Goal: Task Accomplishment & Management: Manage account settings

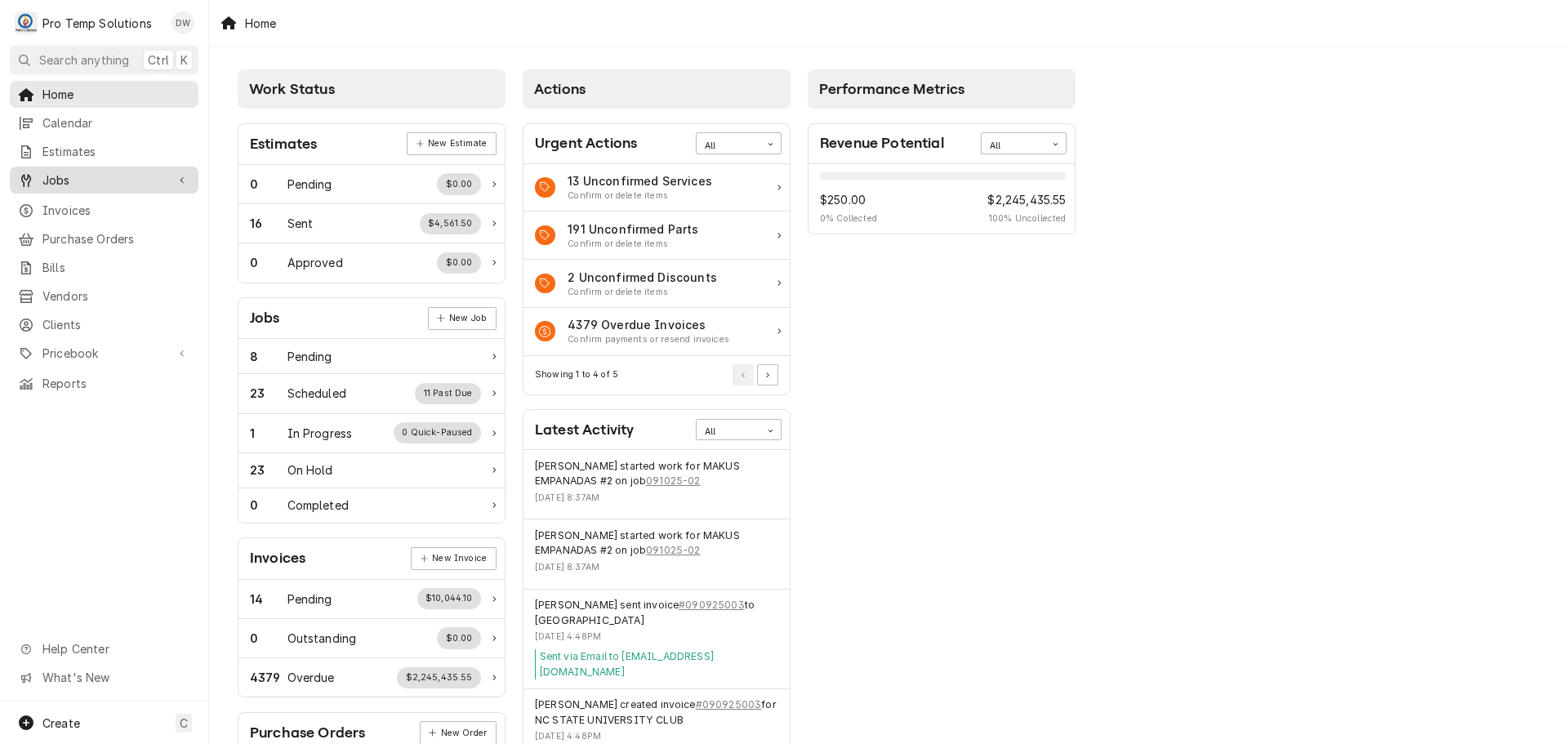
click at [80, 179] on span "Jobs" at bounding box center [104, 180] width 124 height 17
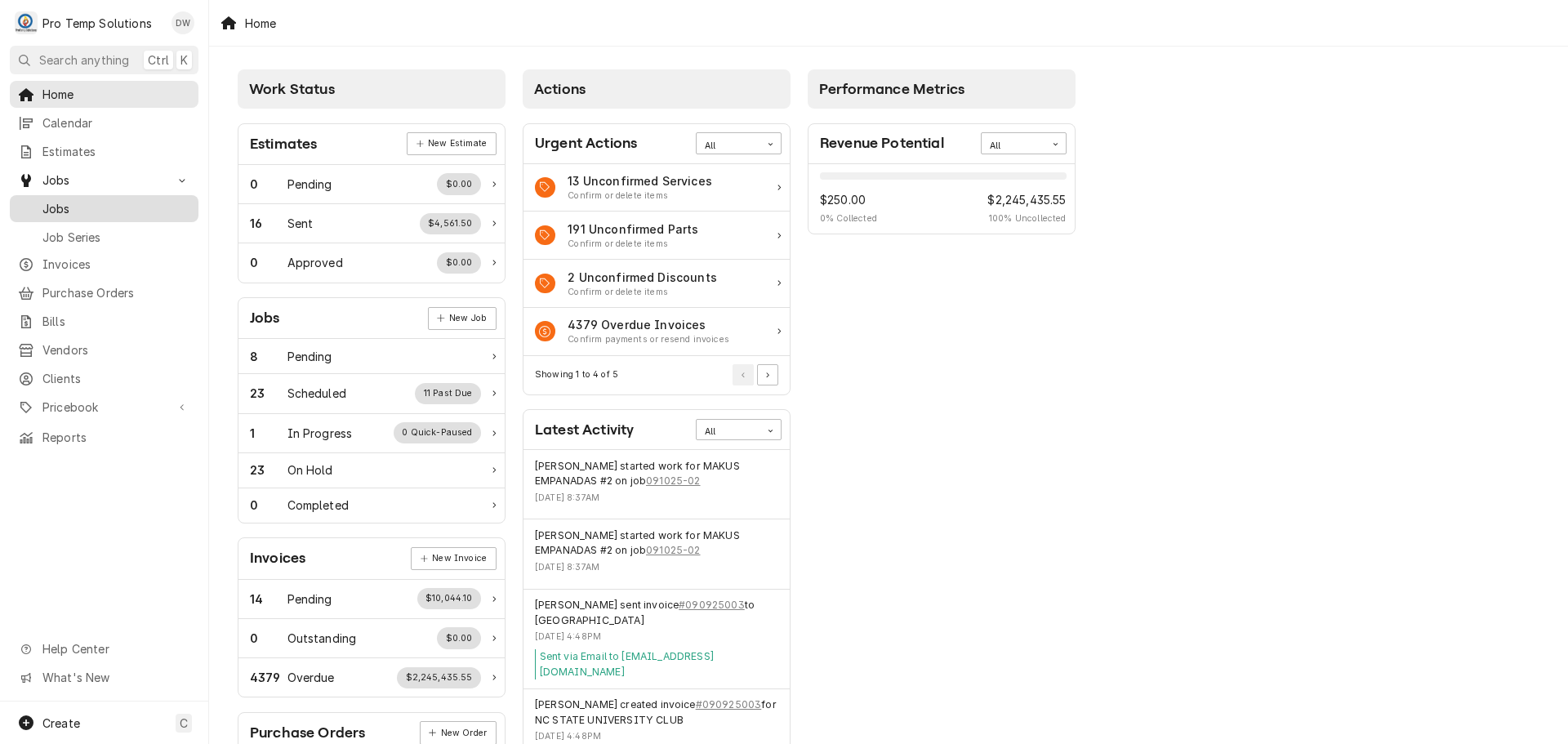
click at [53, 200] on span "Jobs" at bounding box center [116, 208] width 147 height 17
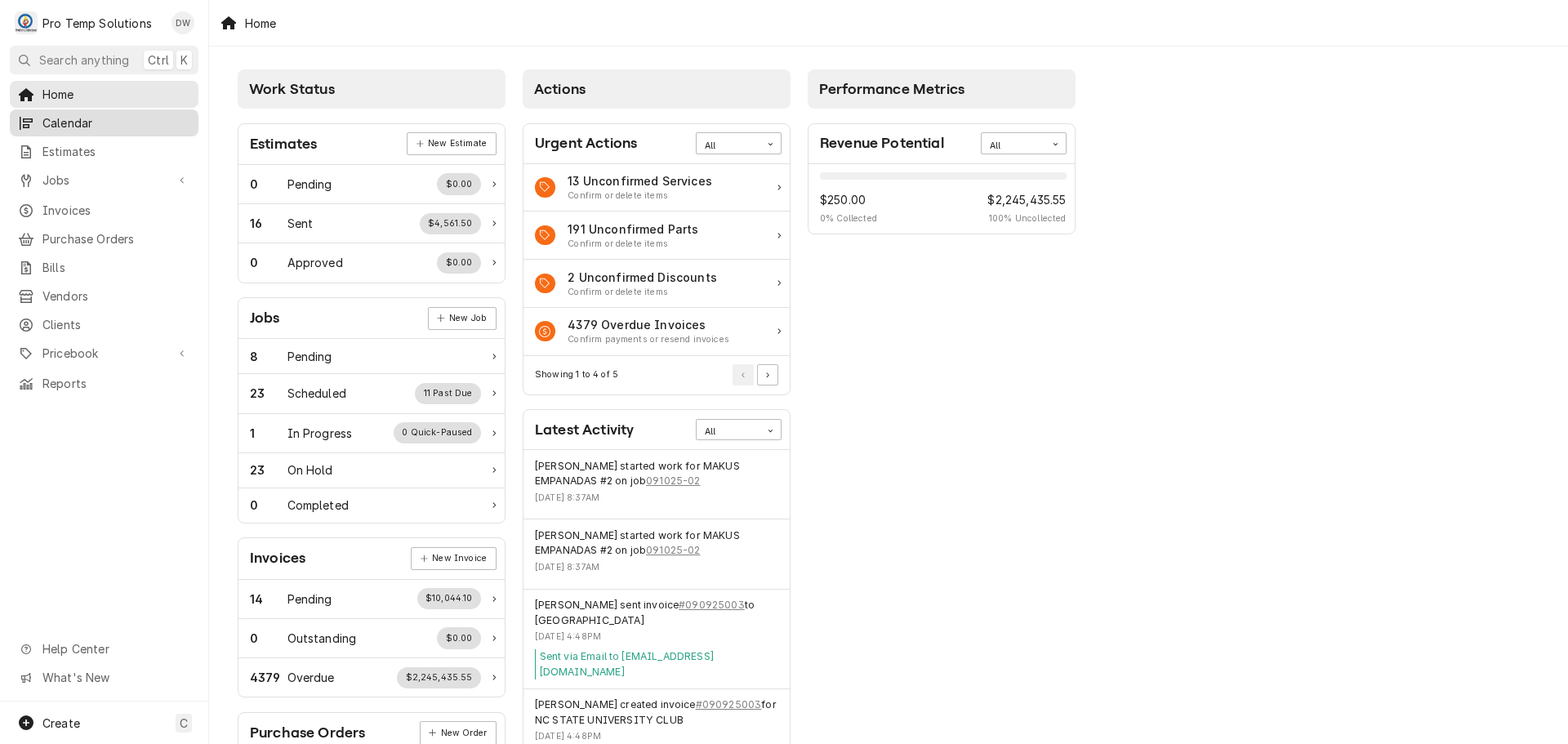
click at [66, 117] on span "Calendar" at bounding box center [116, 123] width 147 height 17
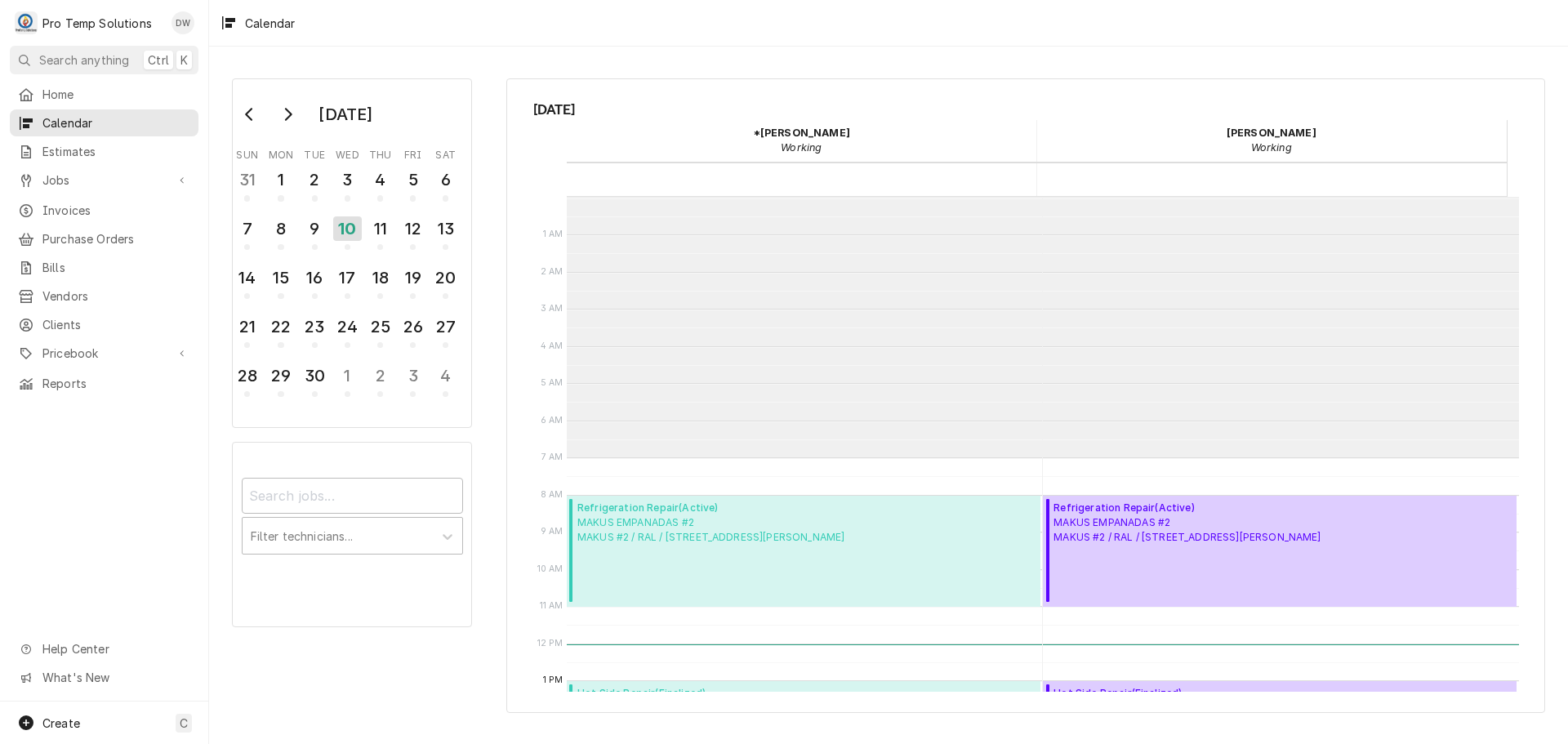
scroll to position [261, 0]
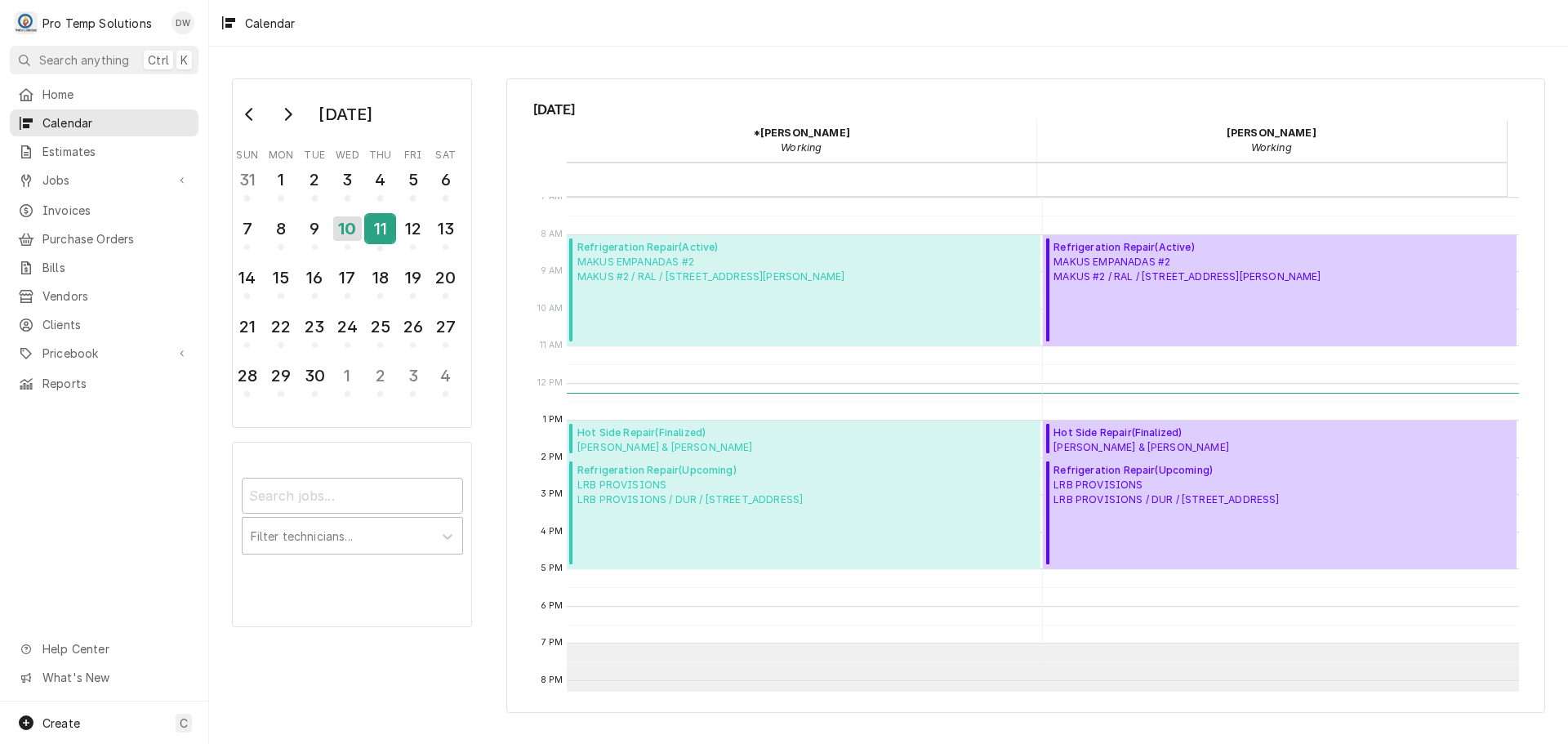
click at [383, 225] on div "11" at bounding box center [380, 229] width 29 height 28
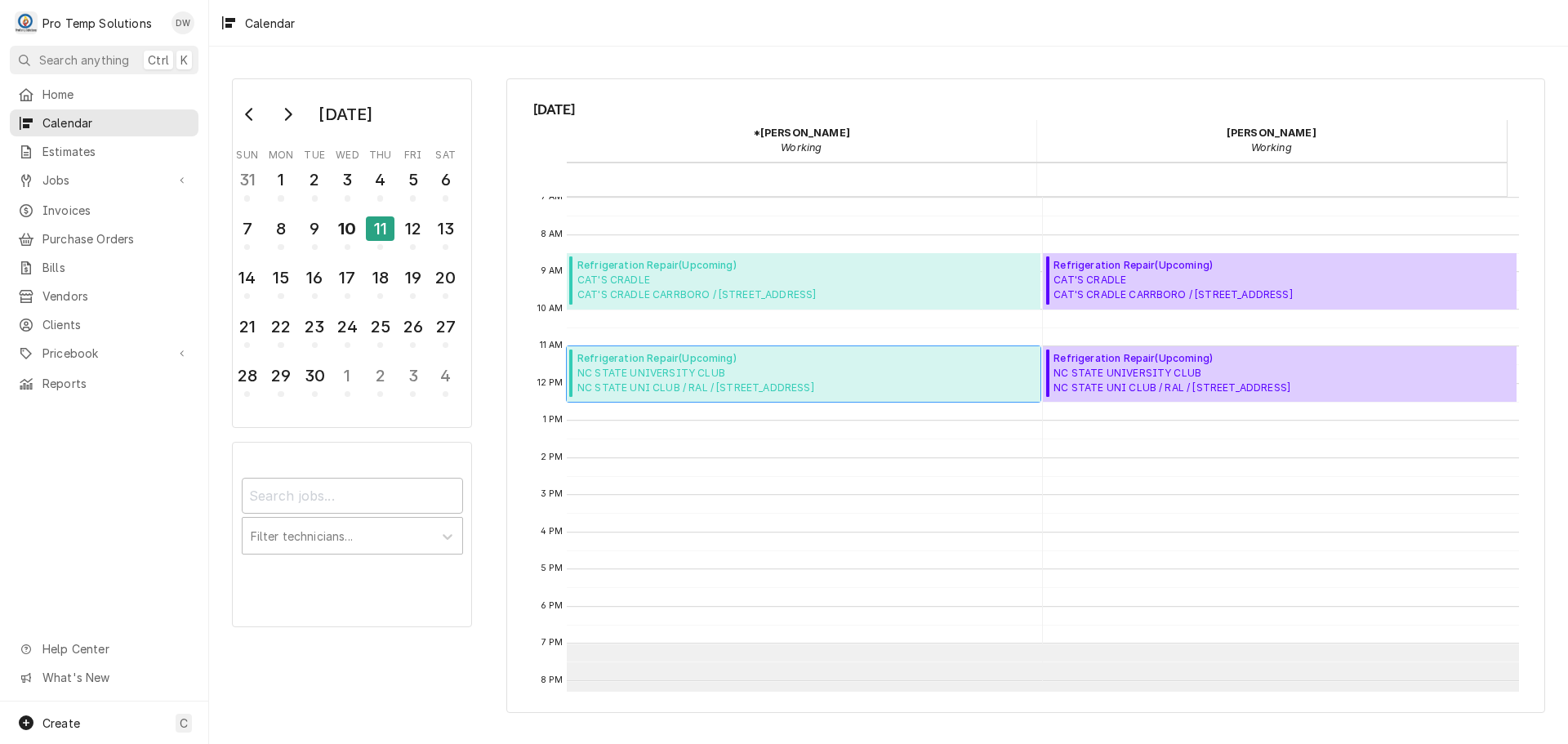
click at [713, 366] on span "NC STATE UNIVERSITY CLUB NC STATE UNI CLUB / RAL / 4200 Hillsborough St, Raleig…" at bounding box center [696, 380] width 237 height 30
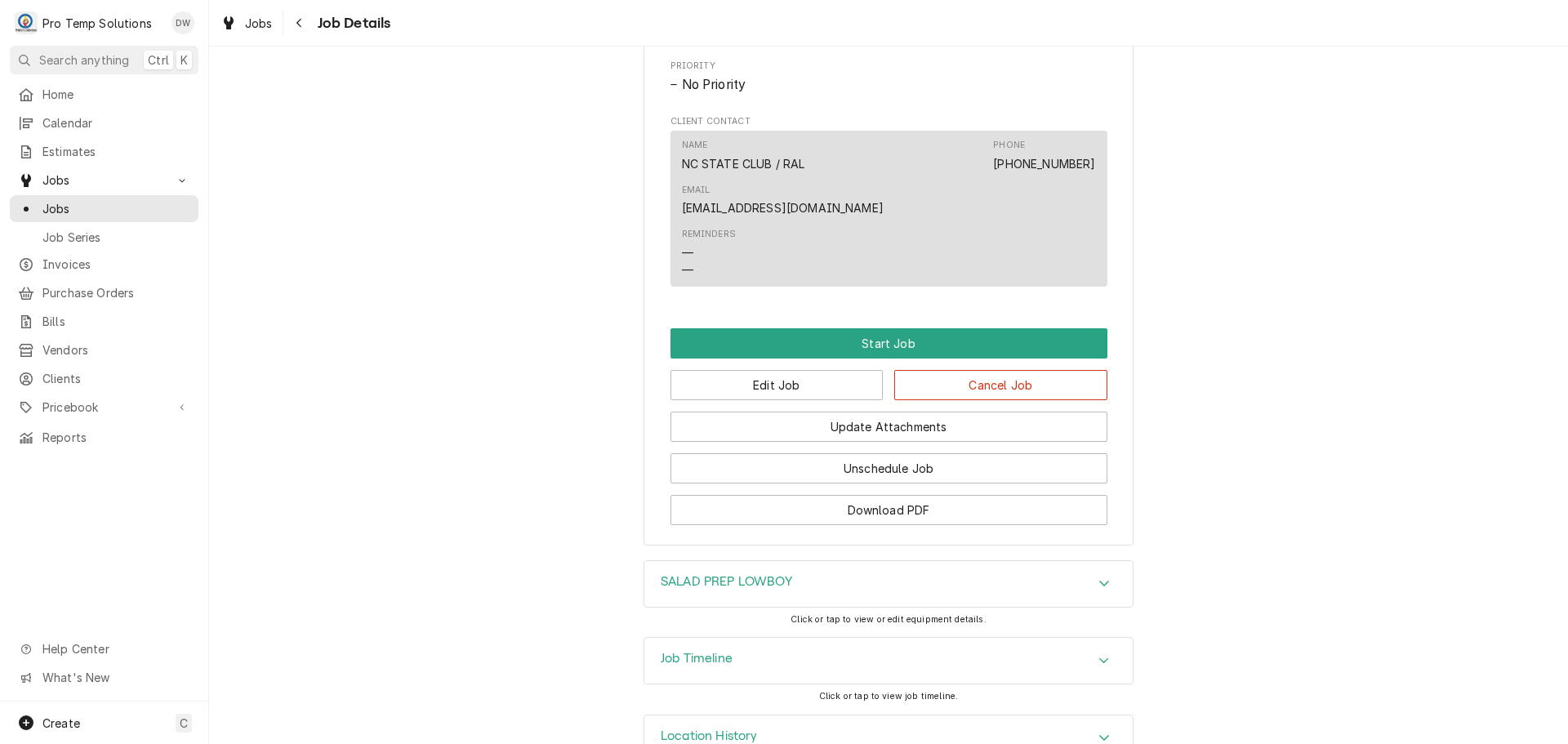
scroll to position [883, 0]
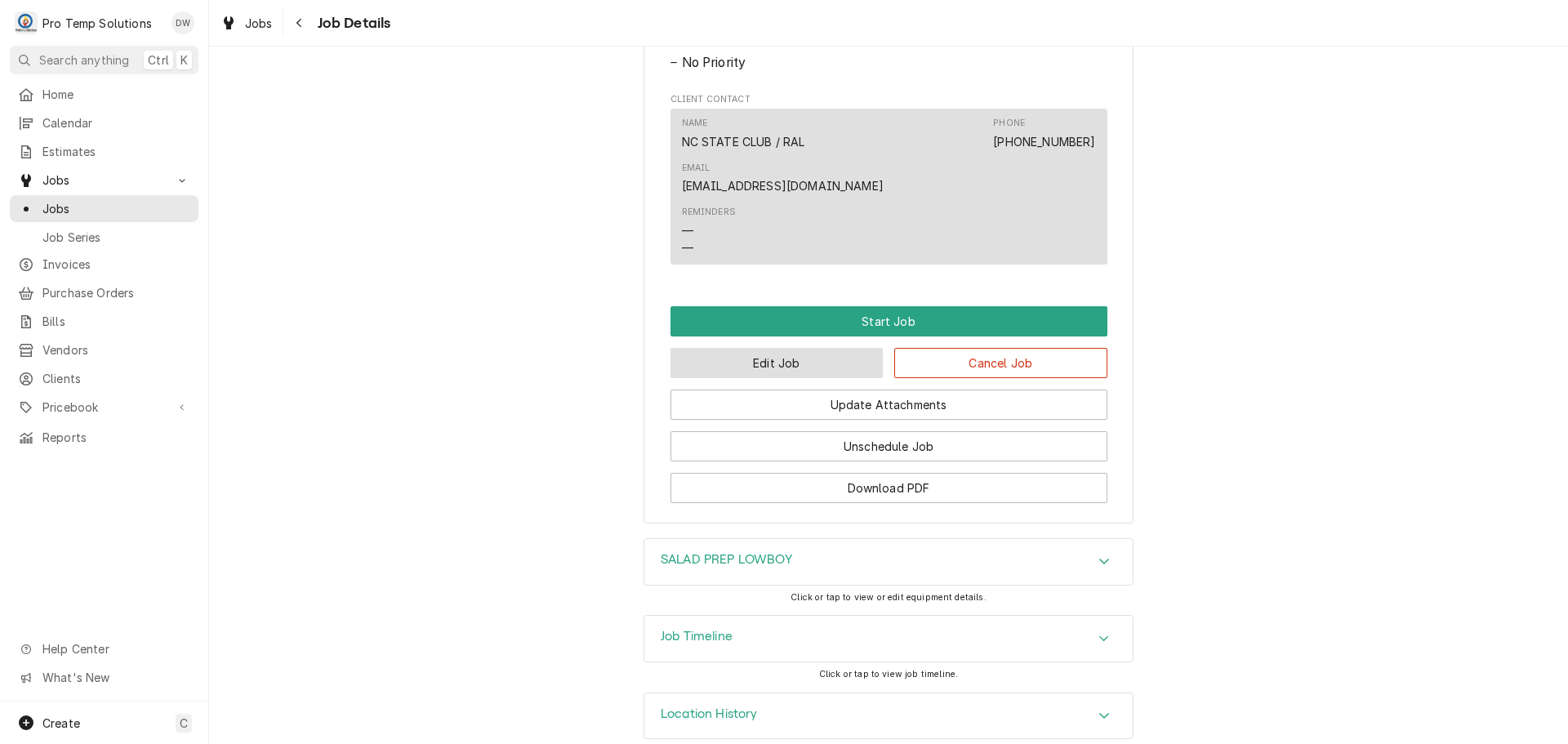
click at [806, 348] on button "Edit Job" at bounding box center [777, 364] width 213 height 31
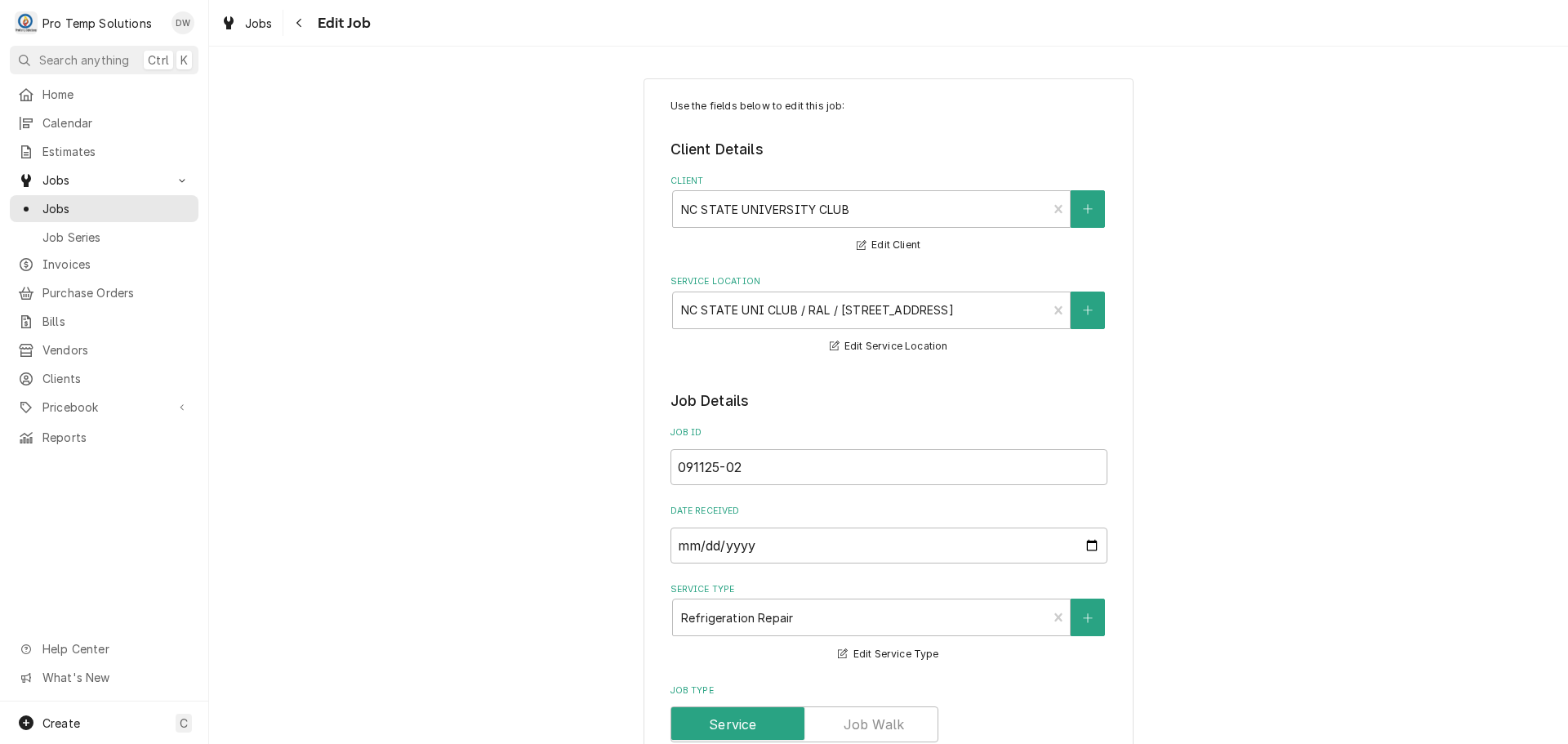
type textarea "x"
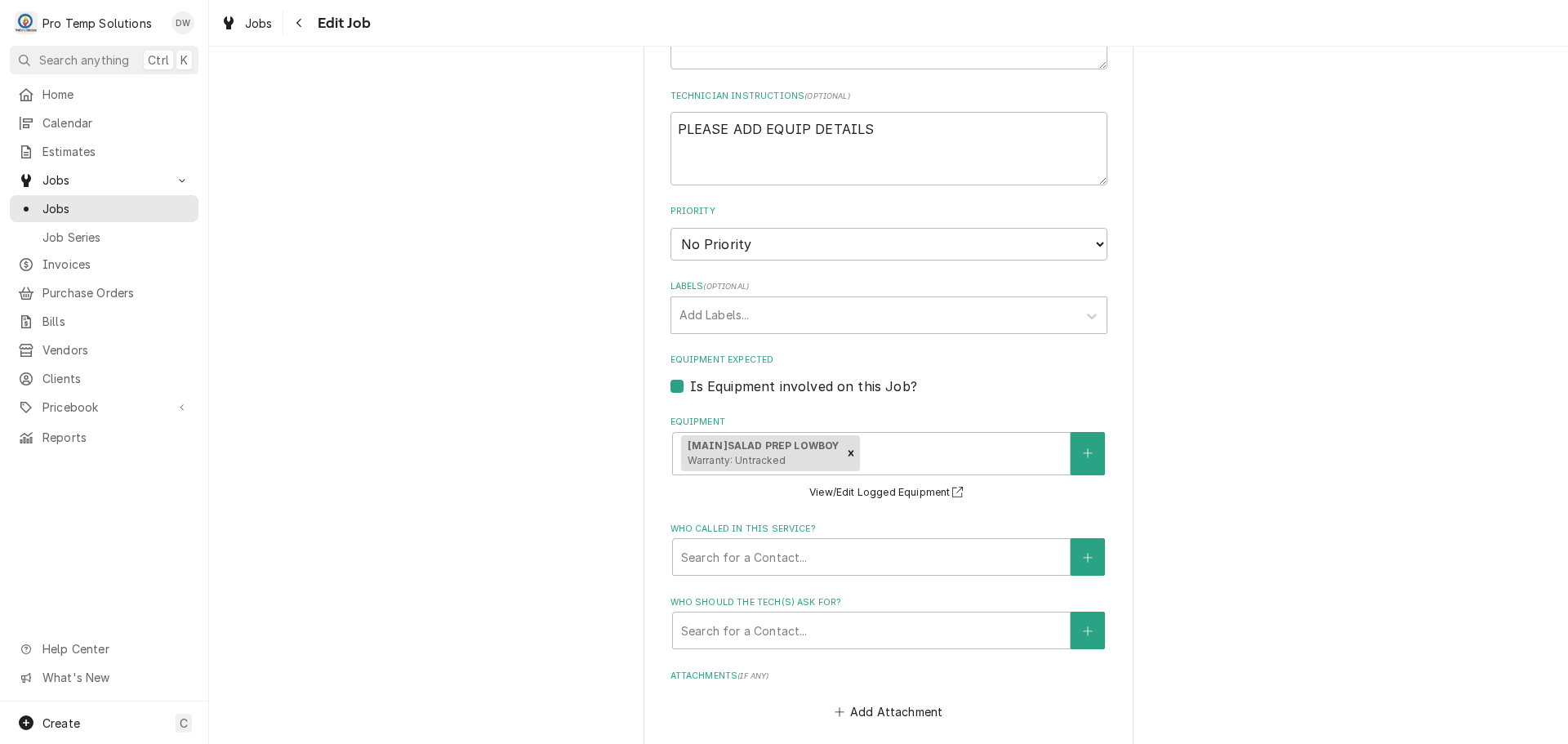
scroll to position [898, 0]
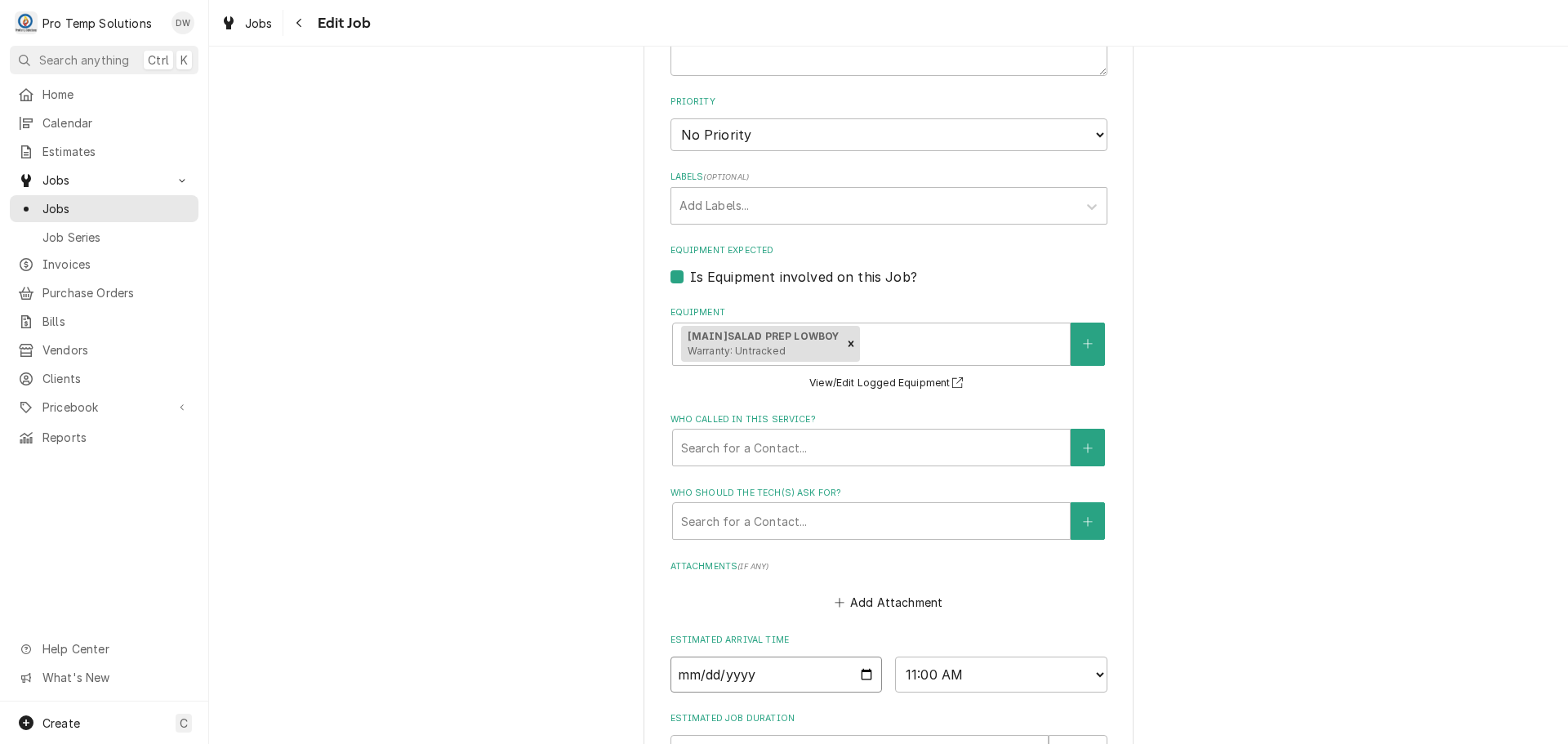
click at [857, 671] on input "[DATE]" at bounding box center [776, 675] width 213 height 36
type input "[DATE]"
type textarea "x"
click at [1089, 676] on select "AM / PM 6:00 AM 6:15 AM 6:30 AM 6:45 AM 7:00 AM 7:15 AM 7:30 AM 7:45 AM 8:00 AM…" at bounding box center [1001, 675] width 213 height 36
select select "12:30:00"
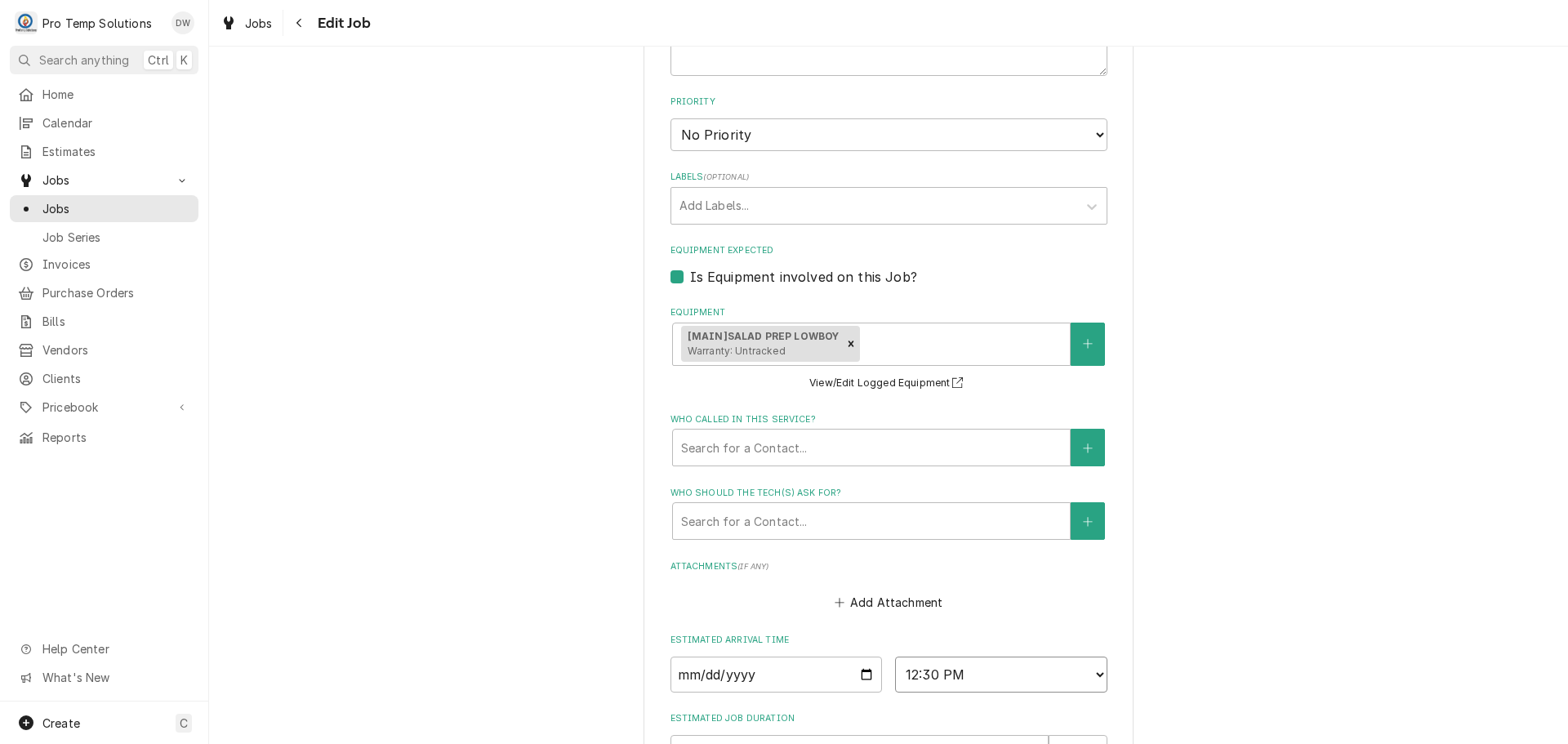
click at [895, 657] on select "AM / PM 6:00 AM 6:15 AM 6:30 AM 6:45 AM 7:00 AM 7:15 AM 7:30 AM 7:45 AM 8:00 AM…" at bounding box center [1001, 675] width 213 height 36
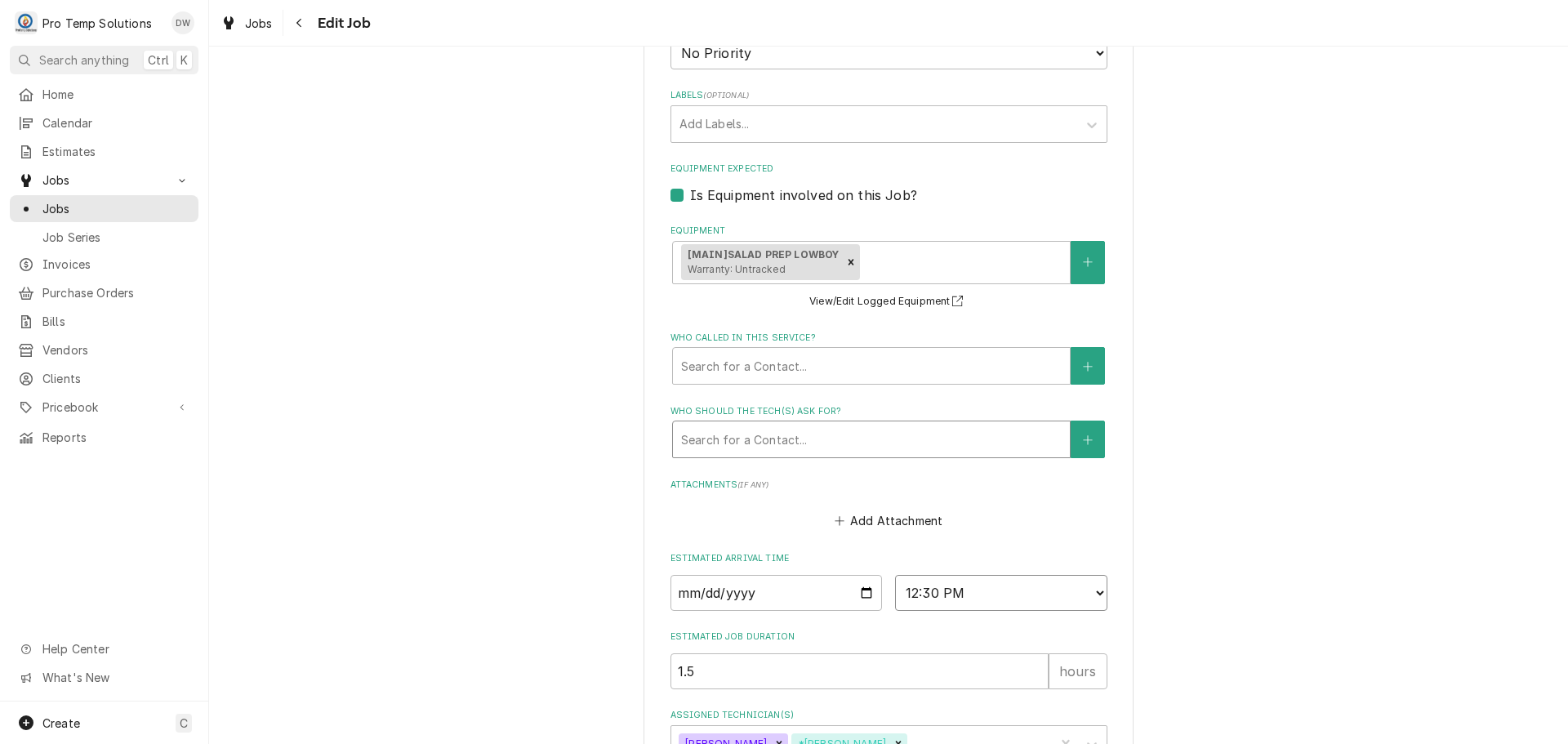
scroll to position [1099, 0]
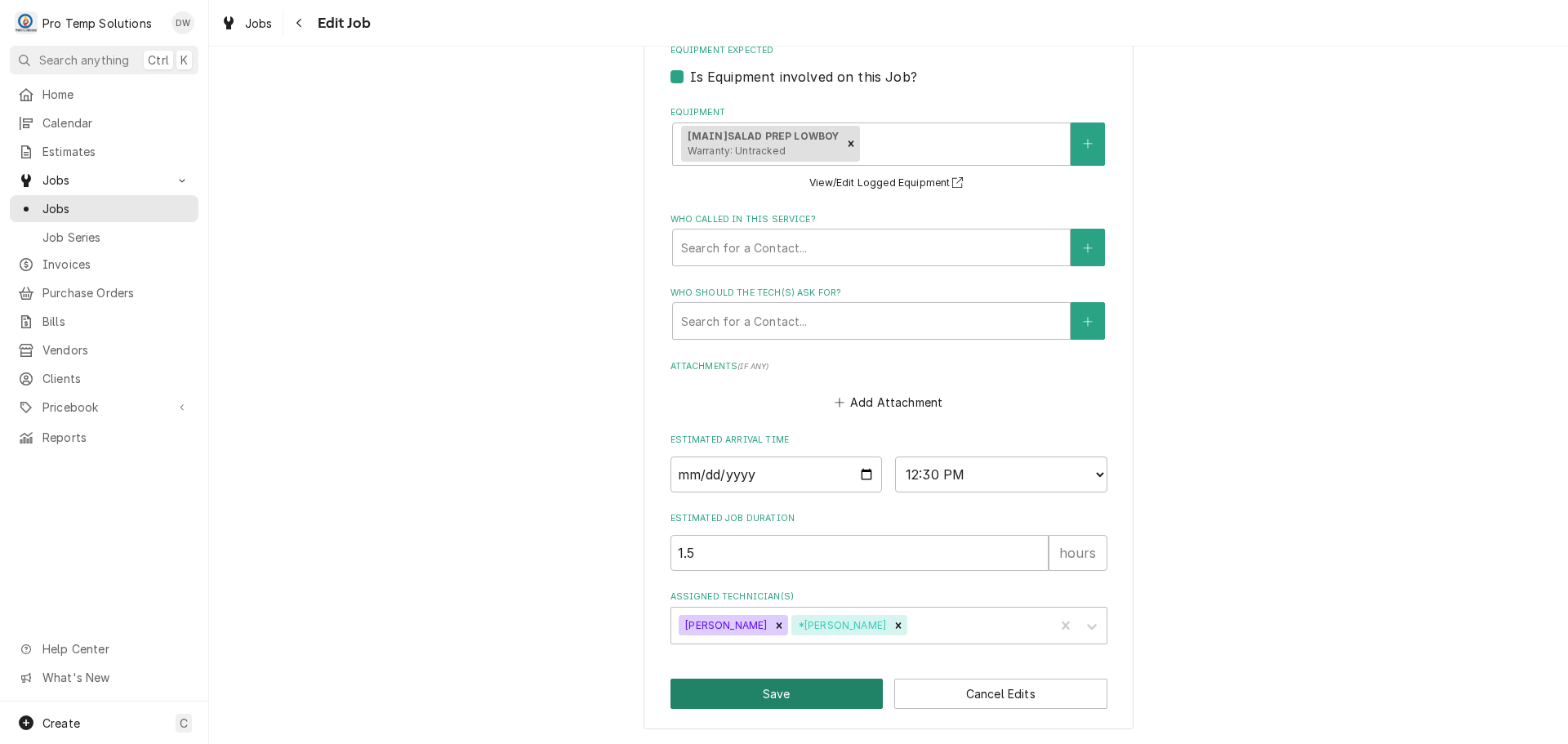
click at [790, 692] on button "Save" at bounding box center [777, 694] width 213 height 31
type textarea "x"
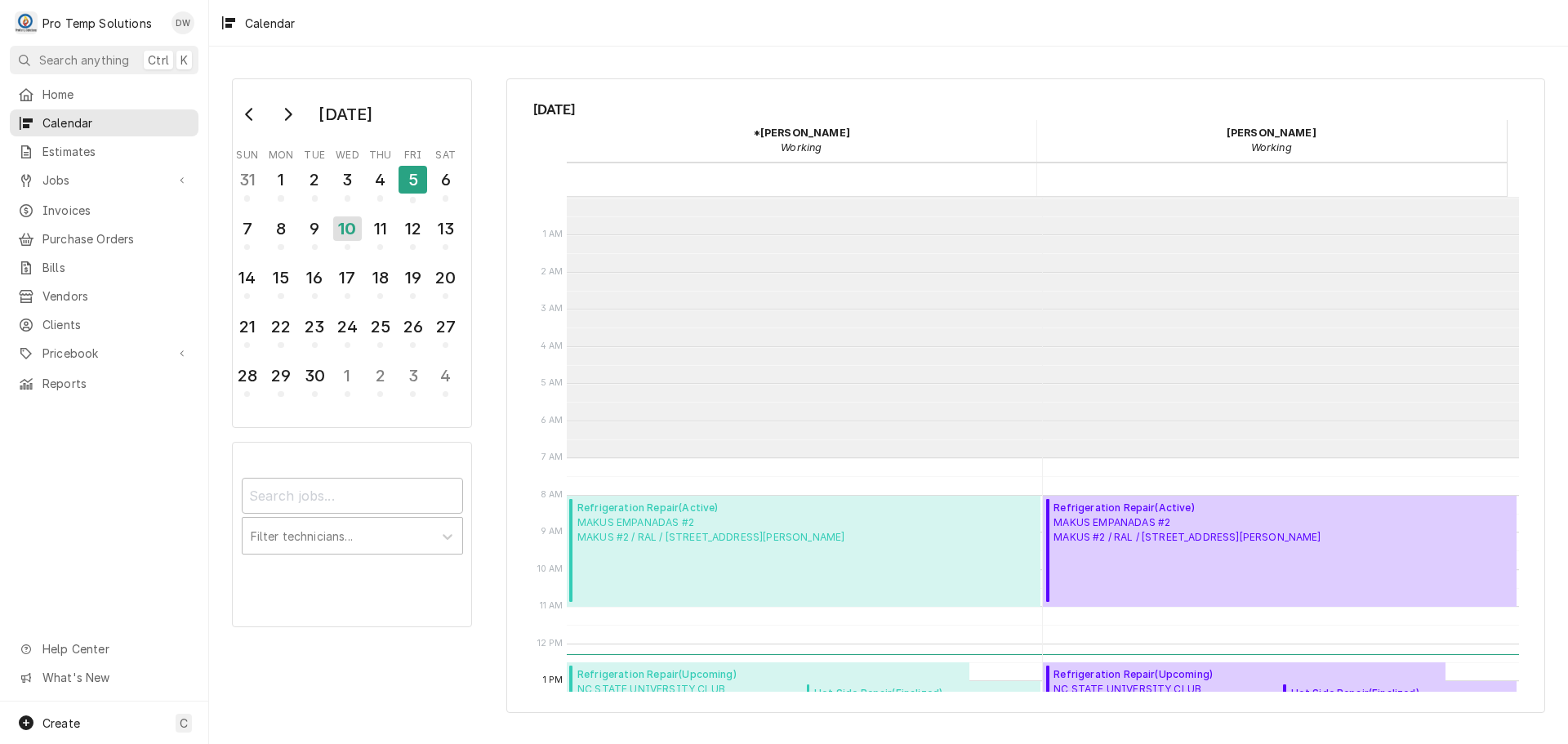
scroll to position [261, 0]
